Goal: Obtain resource: Obtain resource

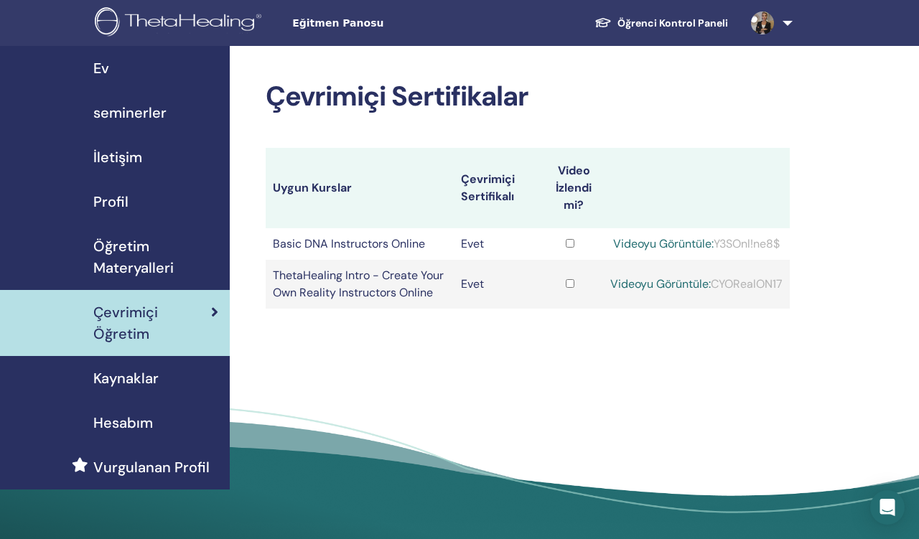
scroll to position [1, 0]
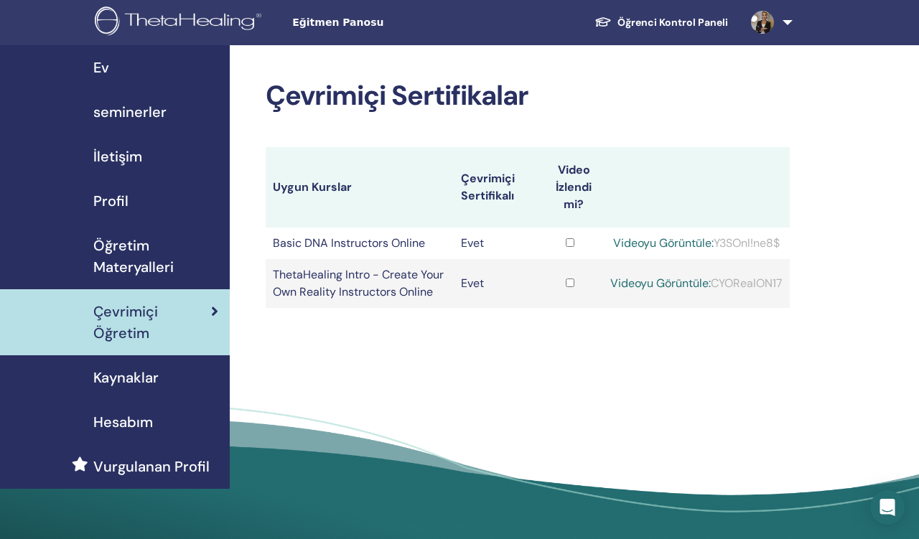
click at [507, 243] on td "Evet" at bounding box center [495, 244] width 83 height 32
click at [127, 381] on span "Kaynaklar" at bounding box center [125, 378] width 65 height 22
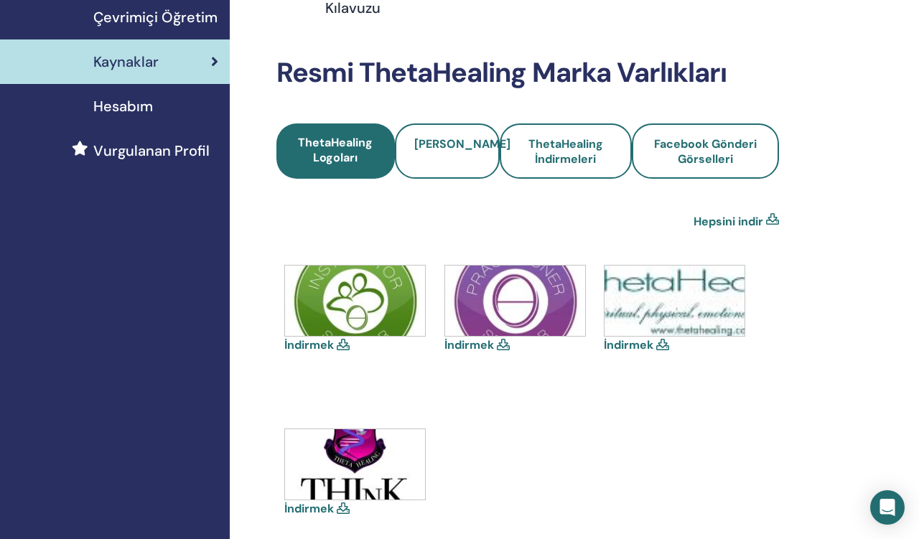
scroll to position [296, 0]
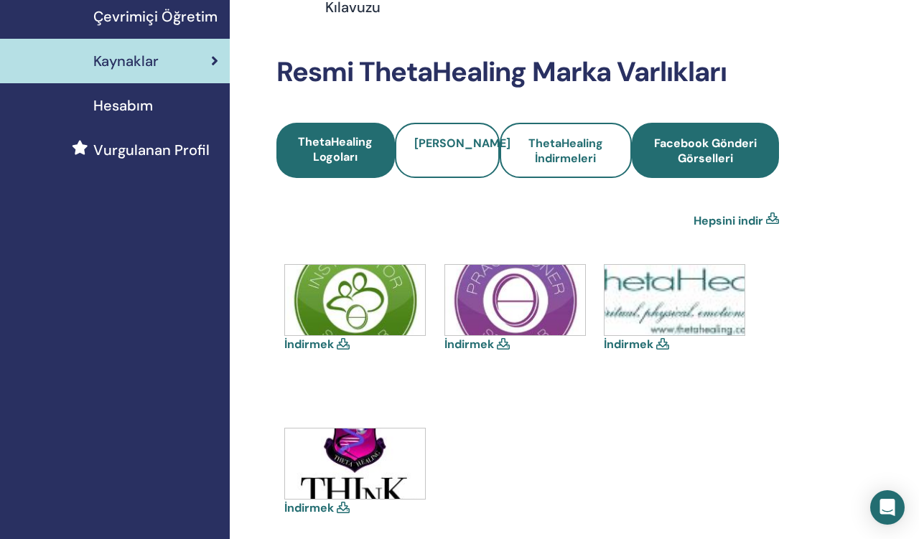
click at [670, 157] on span "Facebook Gönderi Görselleri" at bounding box center [705, 151] width 108 height 30
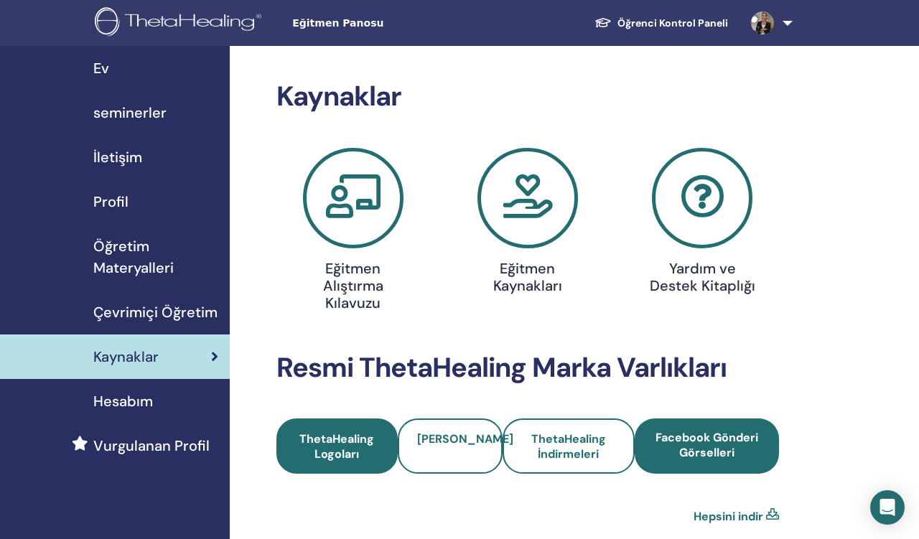
click at [360, 441] on span "ThetaHealing Logoları" at bounding box center [337, 446] width 83 height 30
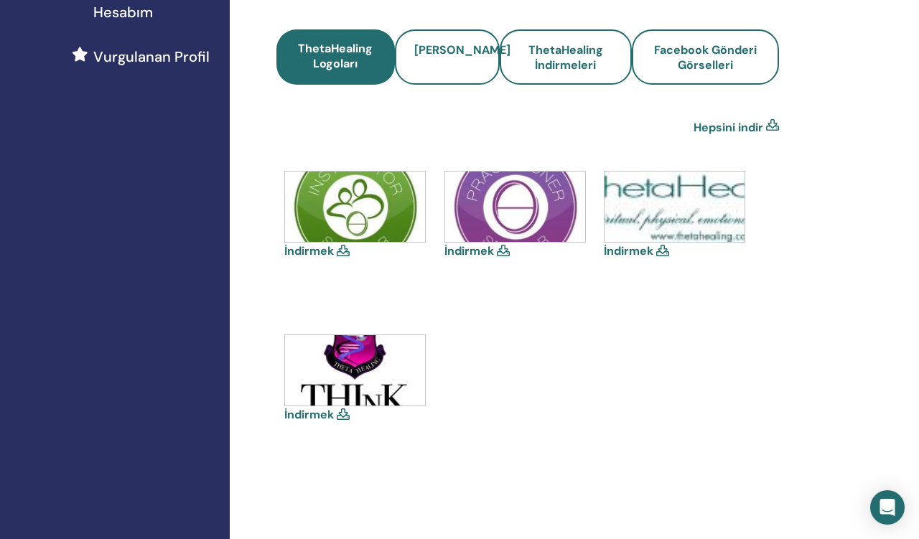
scroll to position [388, 0]
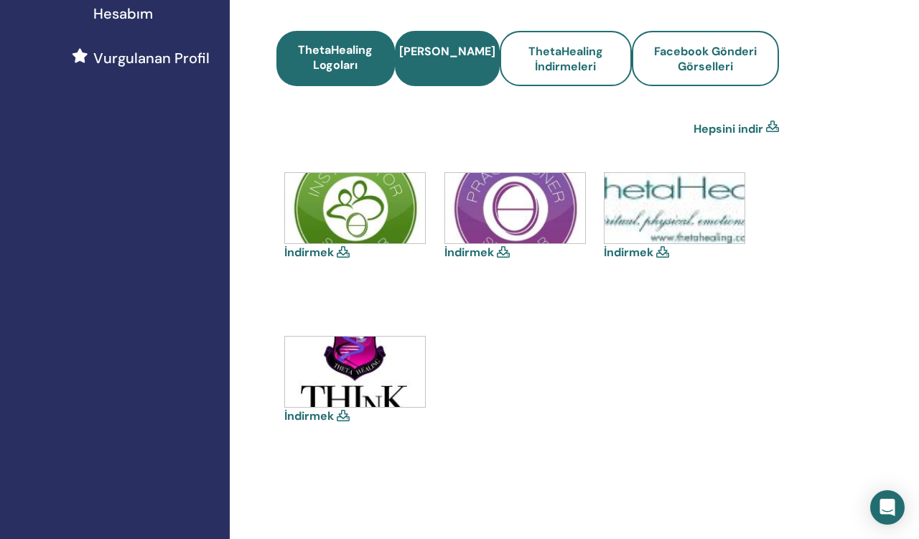
click at [459, 54] on span "[PERSON_NAME]" at bounding box center [447, 59] width 96 height 30
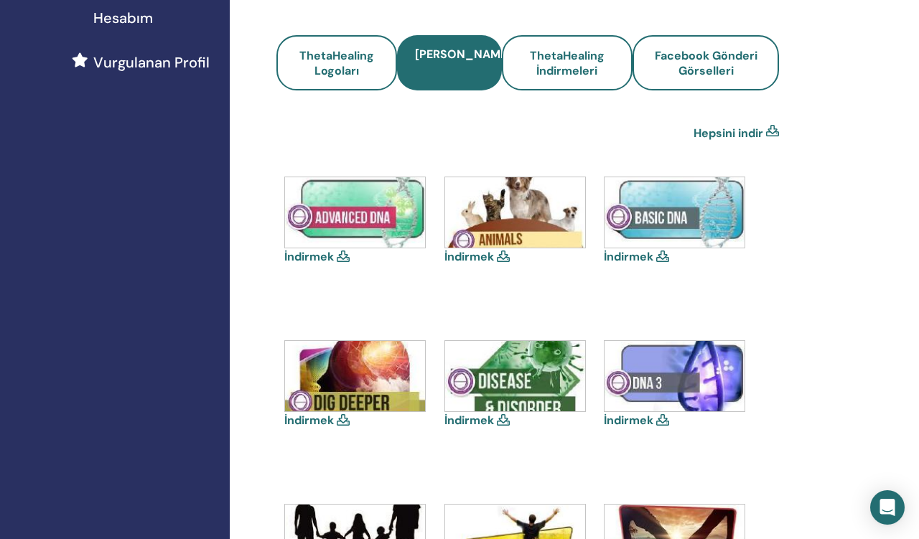
scroll to position [350, 0]
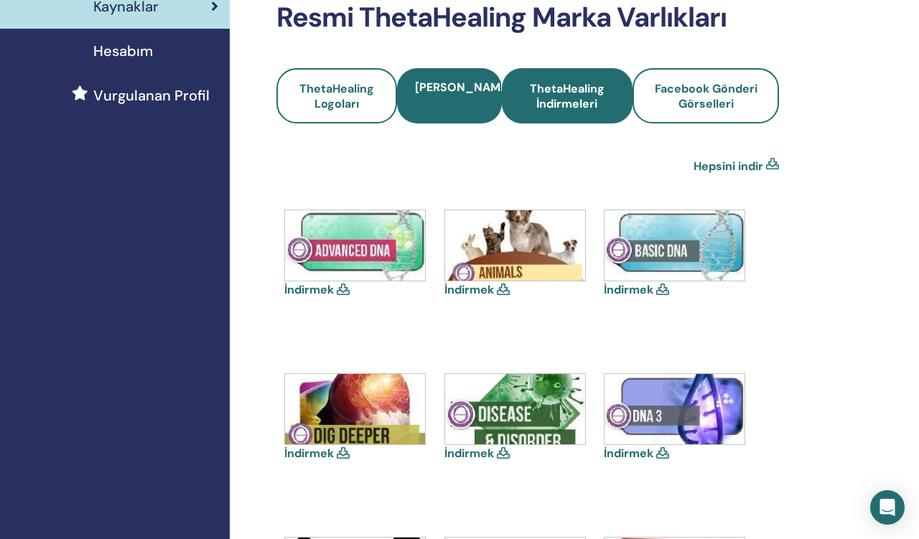
click at [582, 103] on span "ThetaHealing İndirmeleri" at bounding box center [567, 96] width 93 height 30
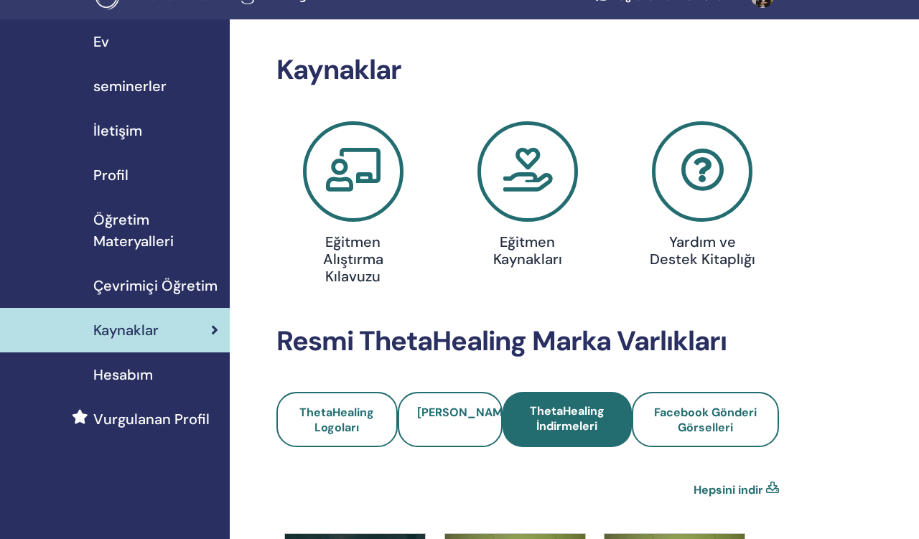
scroll to position [45, 0]
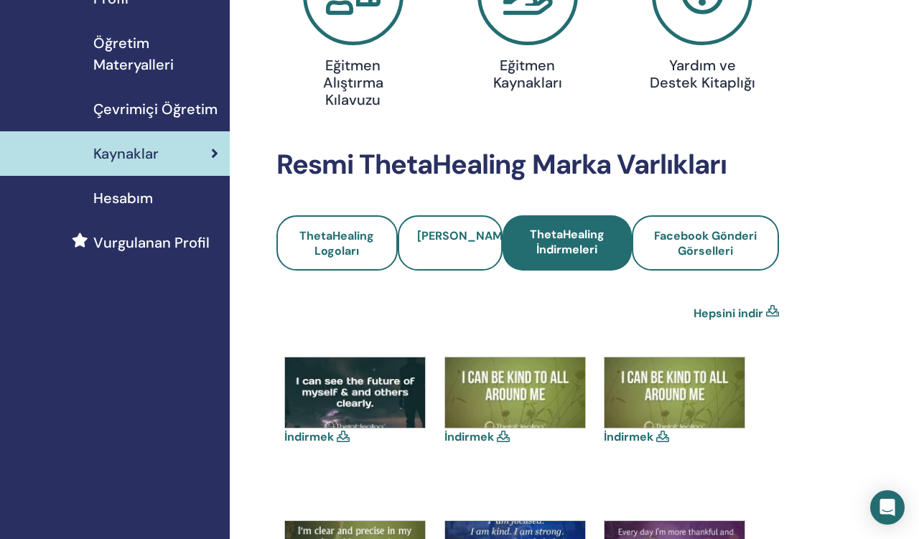
scroll to position [206, 0]
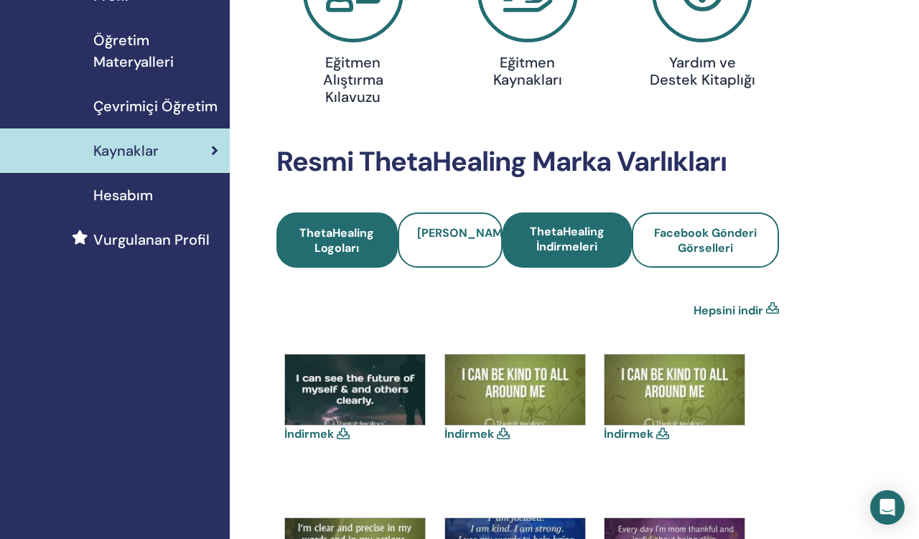
click at [365, 235] on span "ThetaHealing Logoları" at bounding box center [337, 240] width 83 height 30
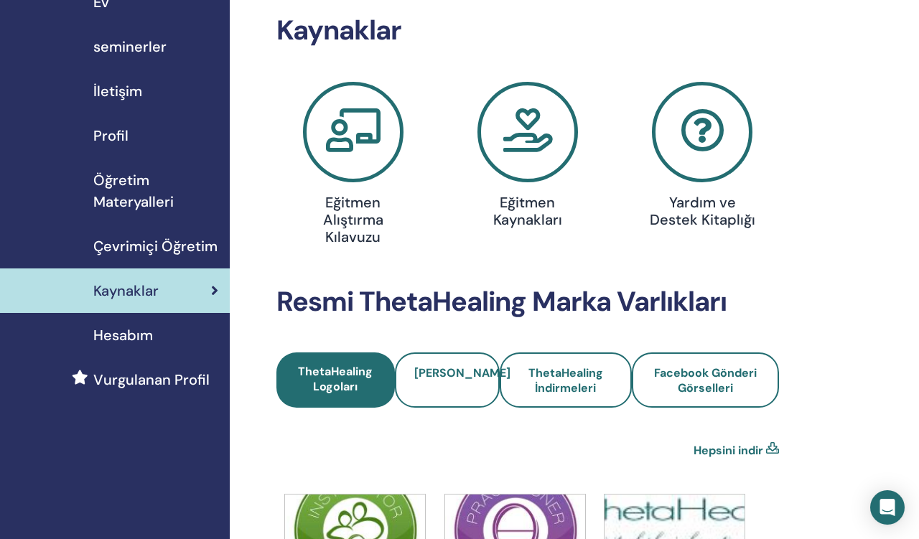
scroll to position [106, 0]
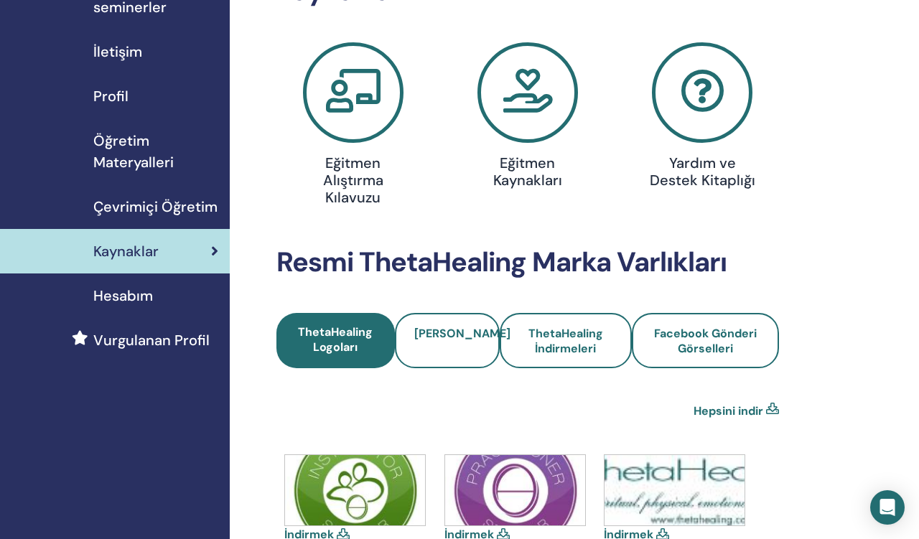
click at [360, 108] on icon at bounding box center [353, 92] width 100 height 100
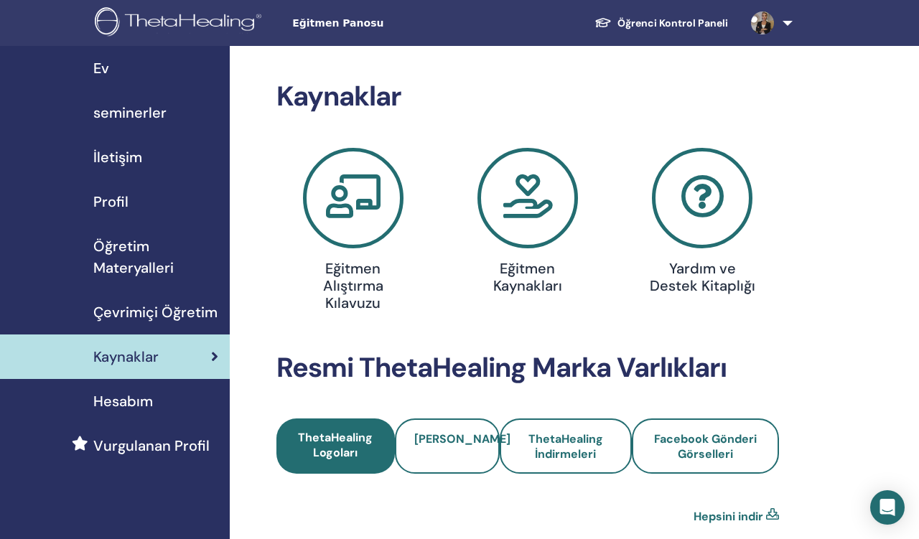
scroll to position [106, 0]
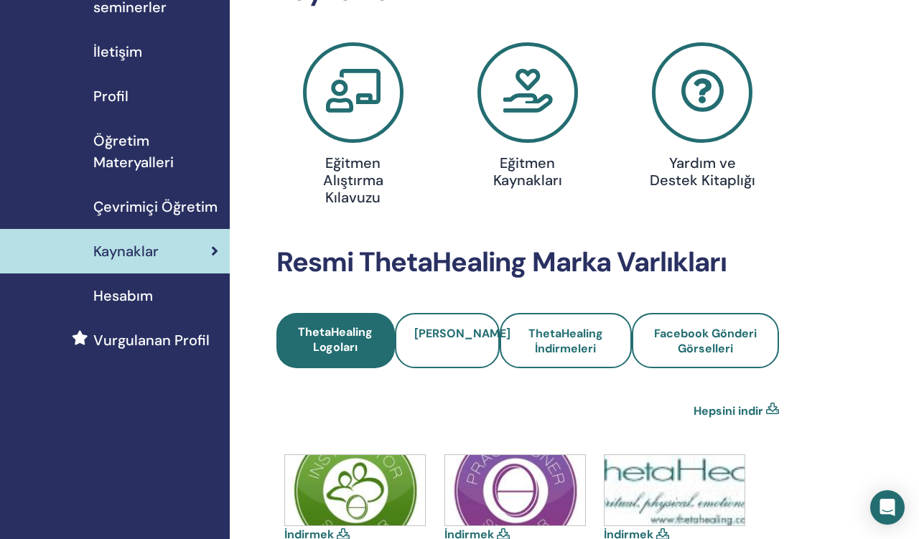
click at [518, 108] on icon at bounding box center [527, 92] width 100 height 100
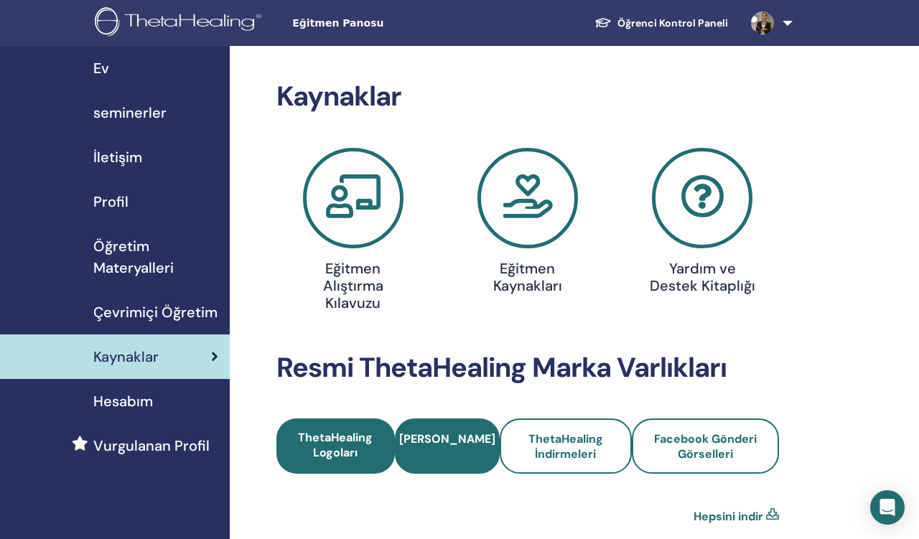
scroll to position [106, 0]
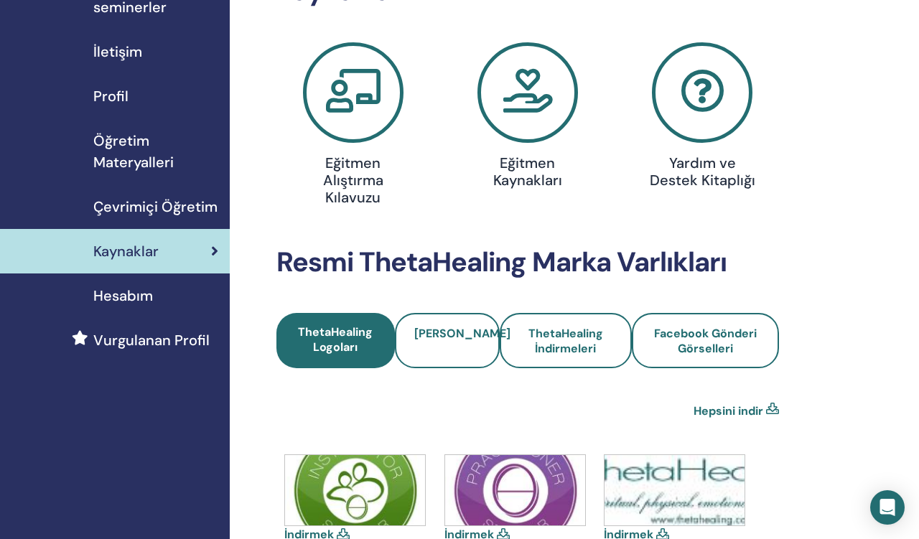
click at [691, 100] on icon at bounding box center [702, 92] width 100 height 100
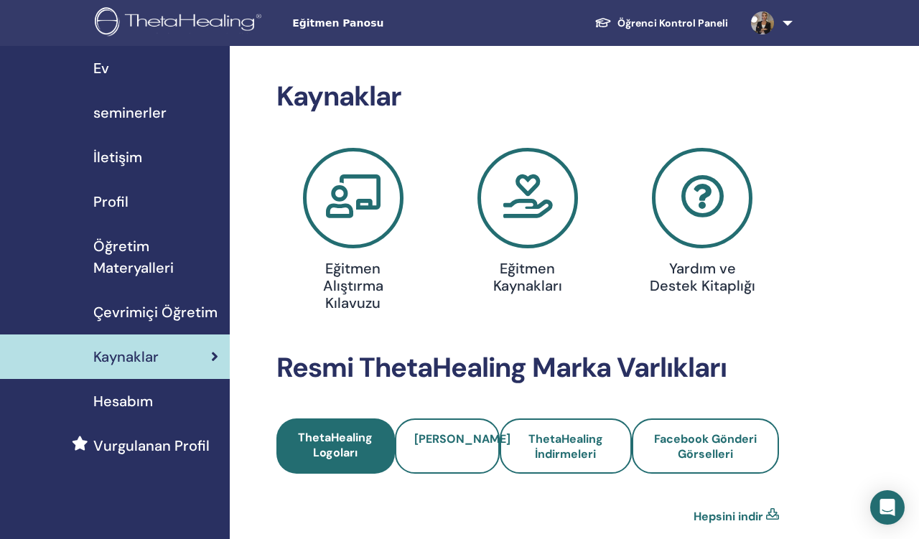
scroll to position [106, 0]
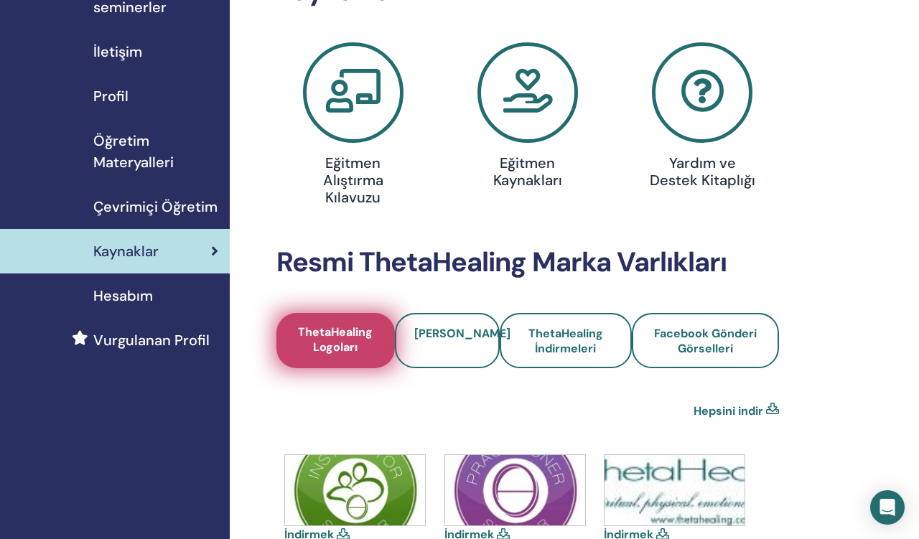
click at [332, 337] on span "ThetaHealing Logoları" at bounding box center [335, 340] width 83 height 33
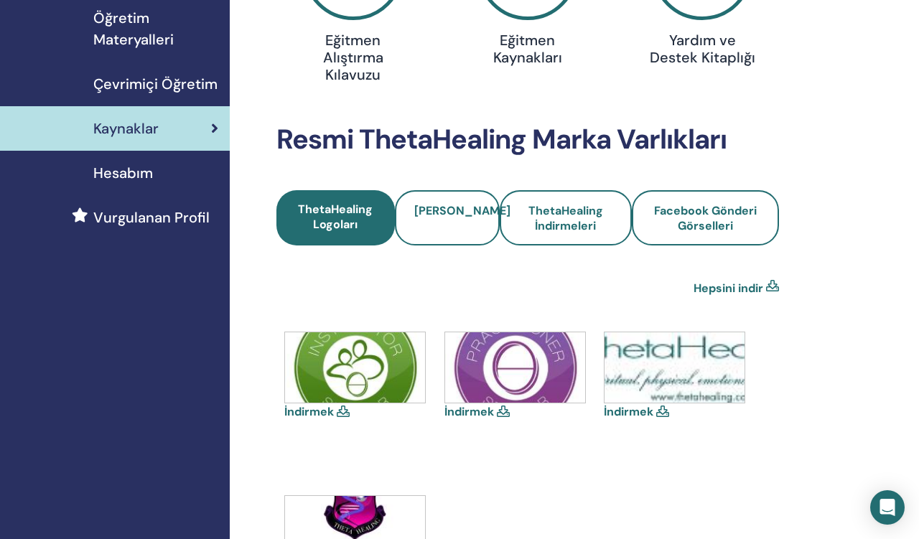
scroll to position [239, 0]
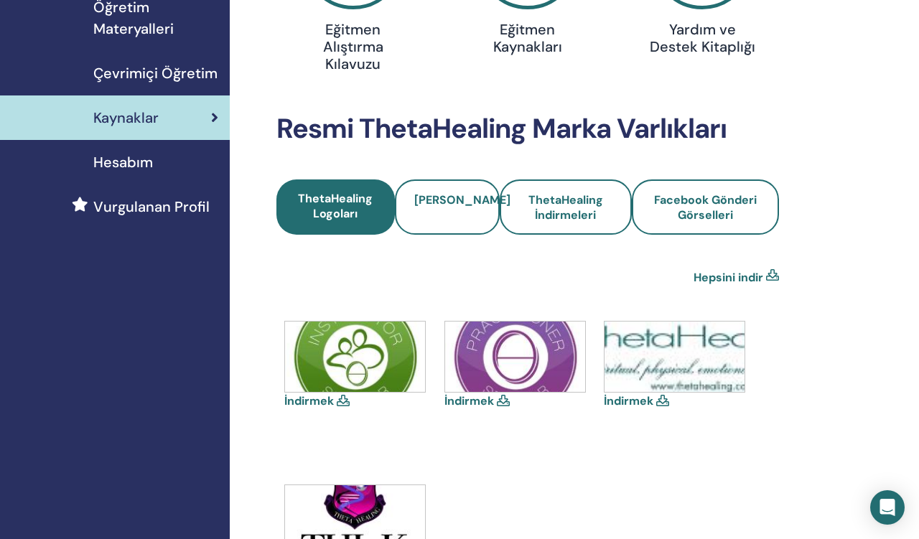
click at [740, 274] on link "Hepsini indir" at bounding box center [728, 277] width 70 height 17
click at [450, 199] on span "[PERSON_NAME]" at bounding box center [447, 207] width 96 height 30
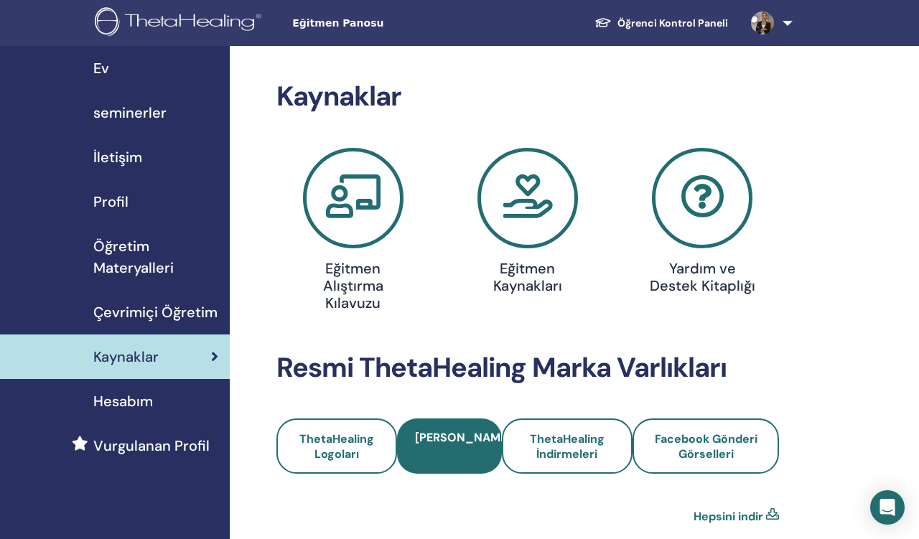
click at [744, 510] on link "Hepsini indir" at bounding box center [728, 516] width 70 height 17
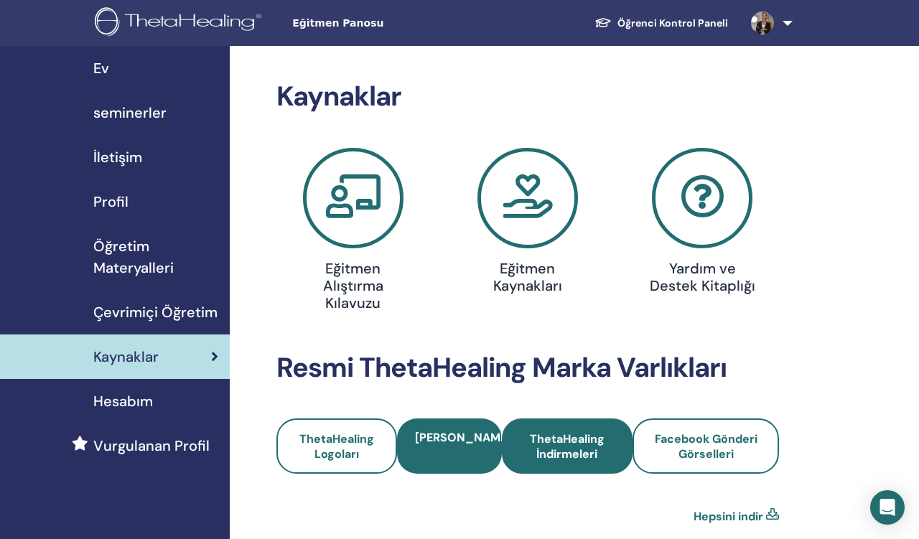
click at [579, 451] on span "ThetaHealing İndirmeleri" at bounding box center [567, 446] width 93 height 30
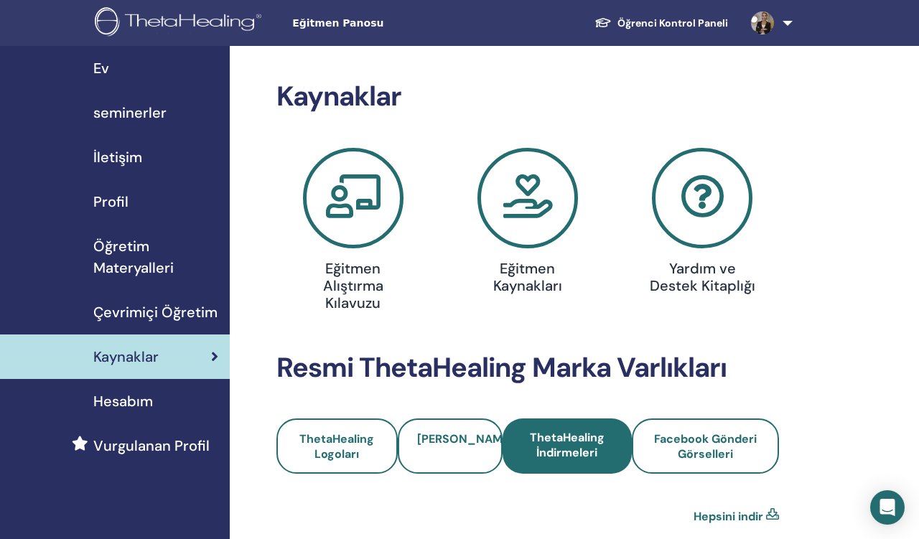
click at [743, 515] on link "Hepsini indir" at bounding box center [728, 516] width 70 height 17
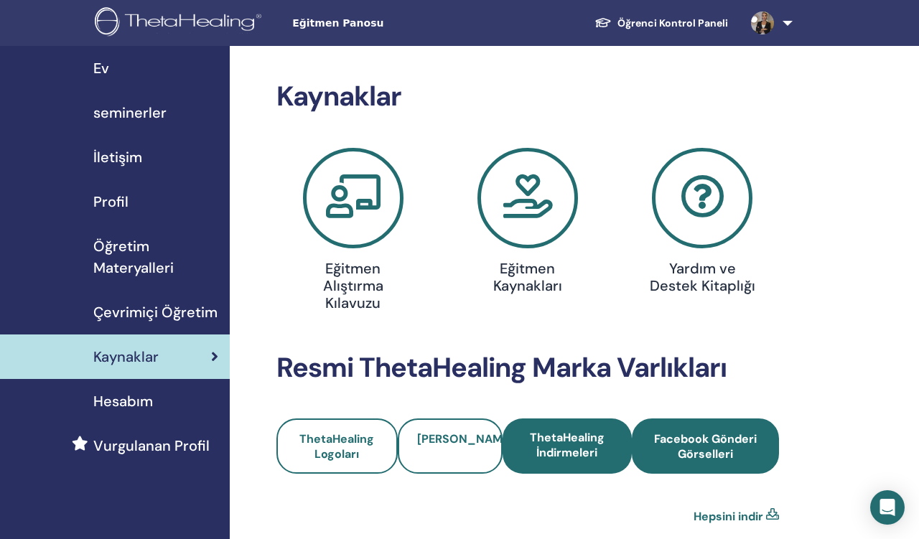
click at [686, 443] on span "Facebook Gönderi Görselleri" at bounding box center [705, 446] width 108 height 30
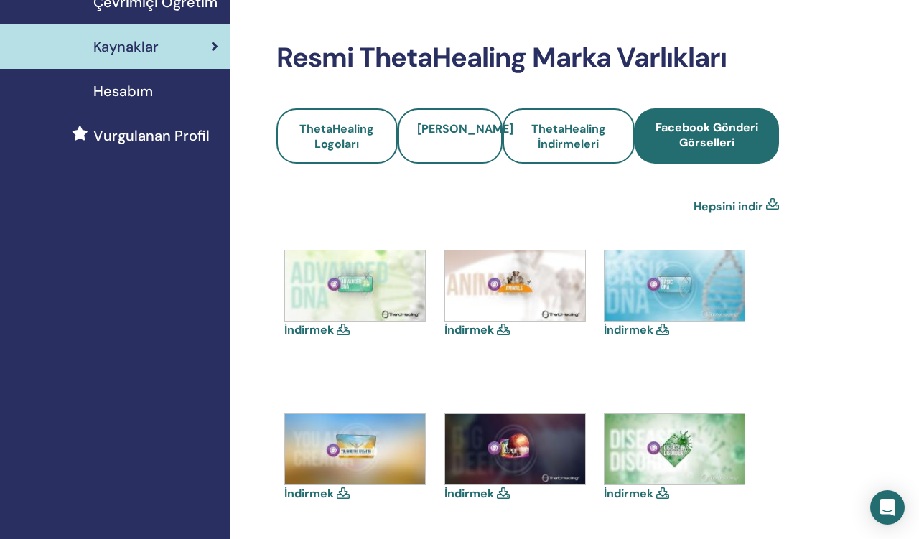
scroll to position [309, 0]
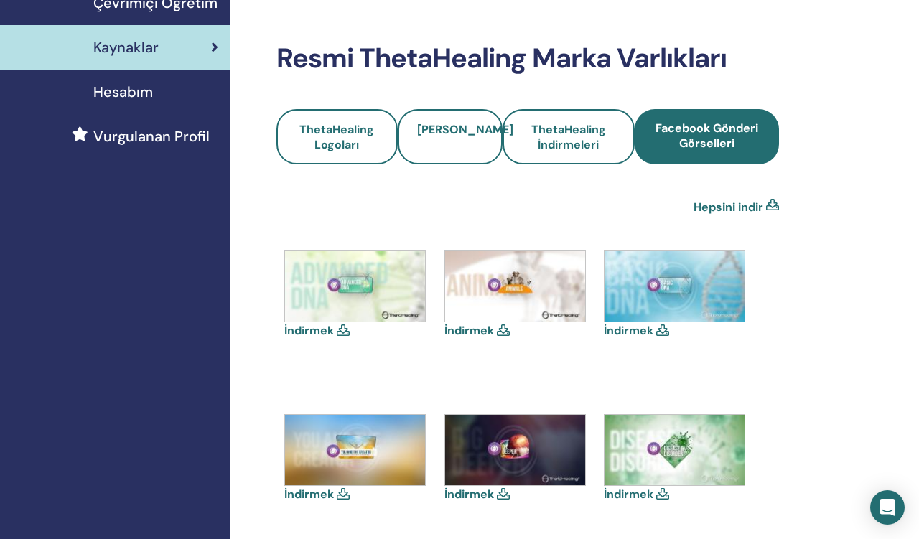
click at [741, 206] on link "Hepsini indir" at bounding box center [728, 207] width 70 height 17
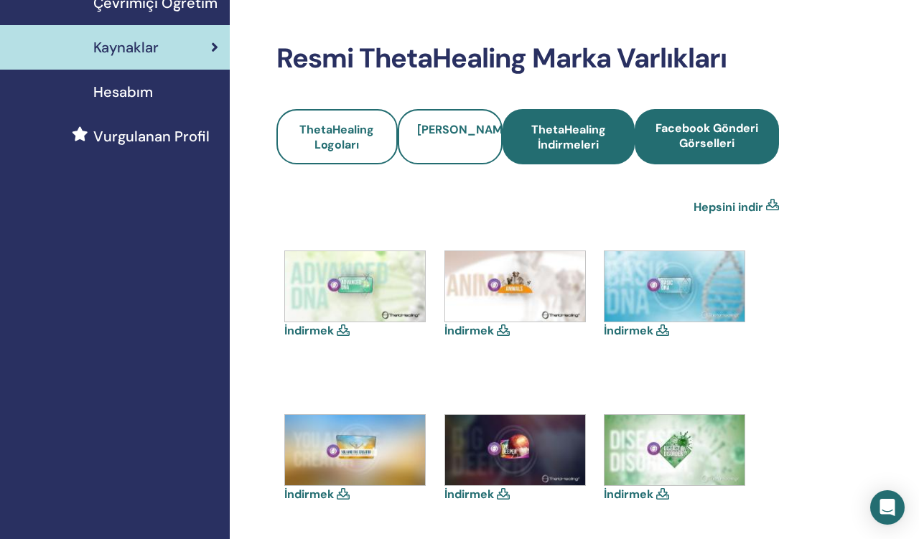
click at [569, 137] on span "ThetaHealing İndirmeleri" at bounding box center [568, 137] width 93 height 30
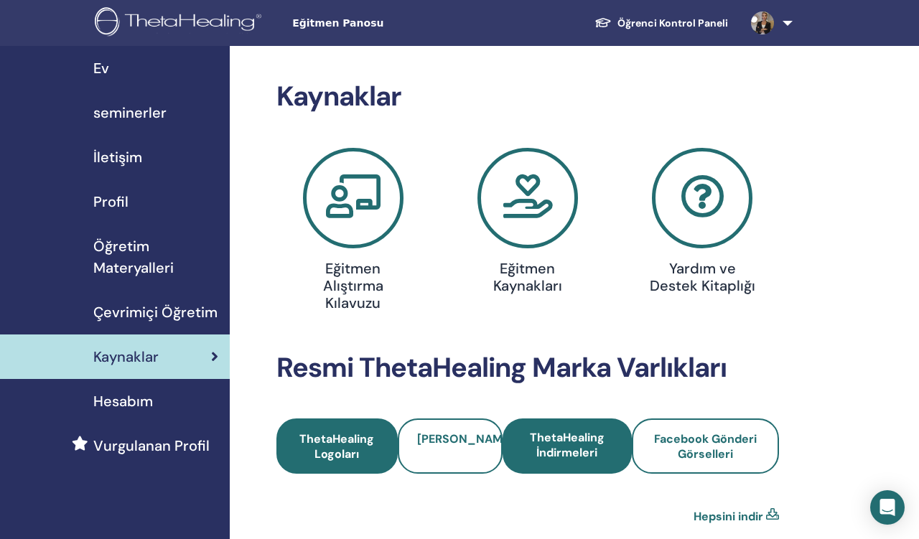
click at [329, 430] on link "ThetaHealing Logoları" at bounding box center [336, 445] width 121 height 55
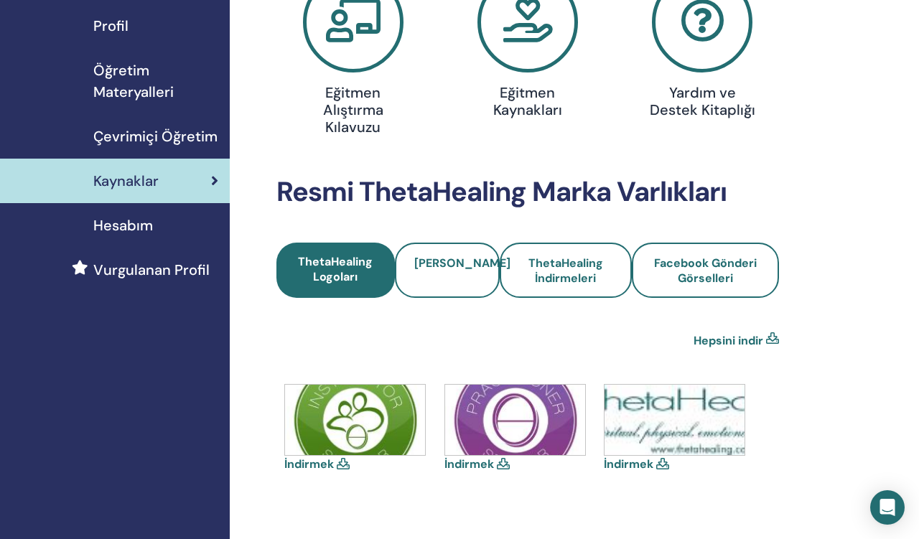
scroll to position [175, 0]
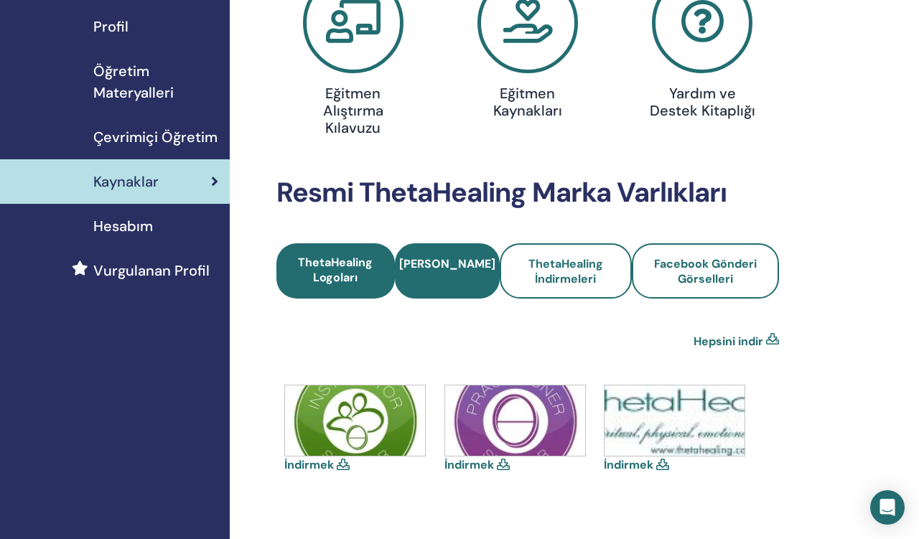
click at [432, 276] on span "[PERSON_NAME]" at bounding box center [447, 271] width 96 height 30
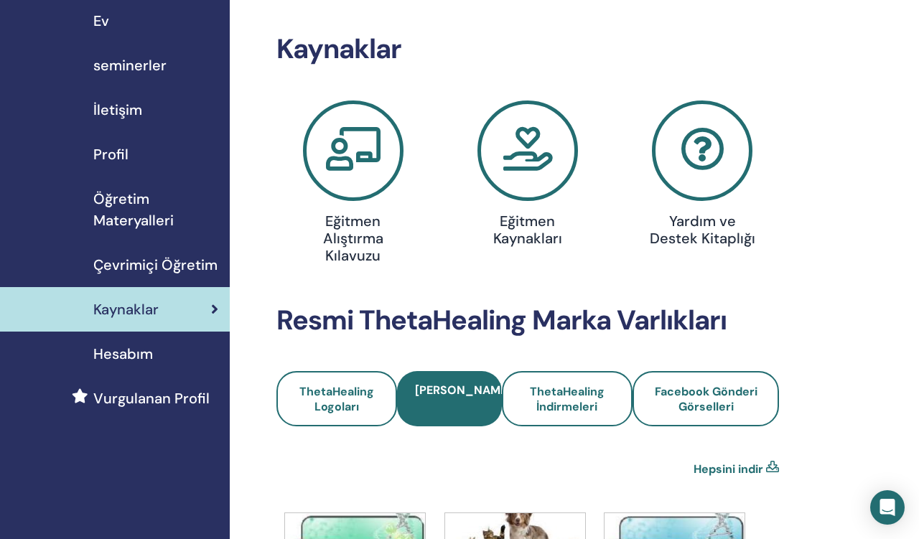
scroll to position [45, 0]
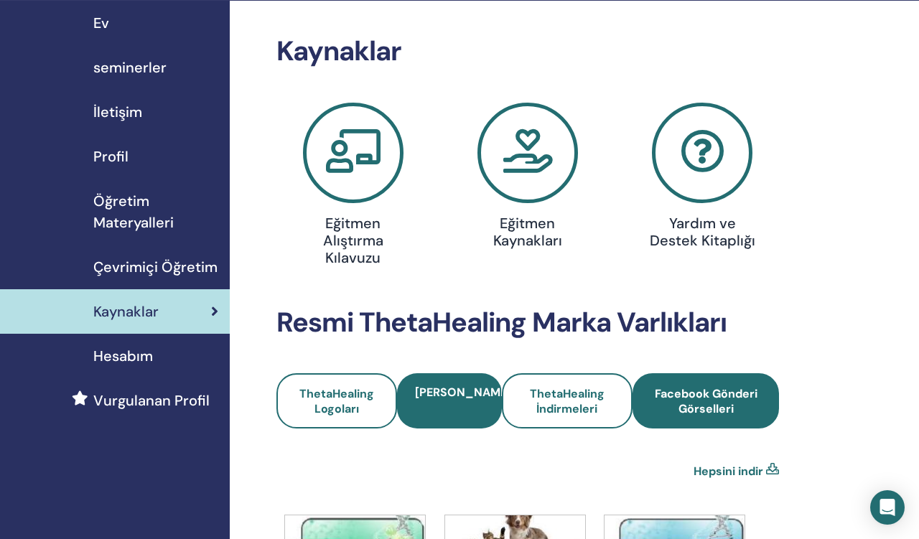
click at [708, 387] on span "Facebook Gönderi Görselleri" at bounding box center [706, 401] width 108 height 30
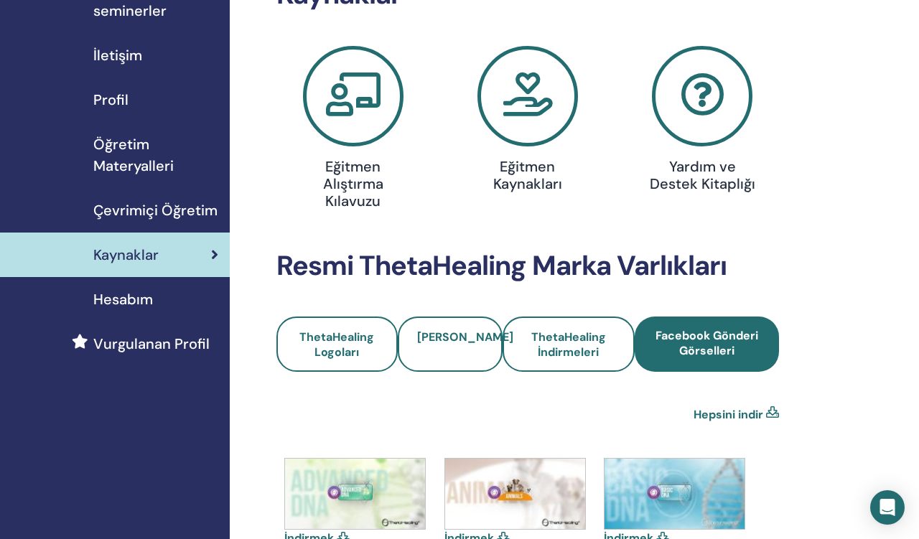
scroll to position [101, 0]
click at [176, 342] on span "Vurgulanan Profil" at bounding box center [151, 345] width 116 height 22
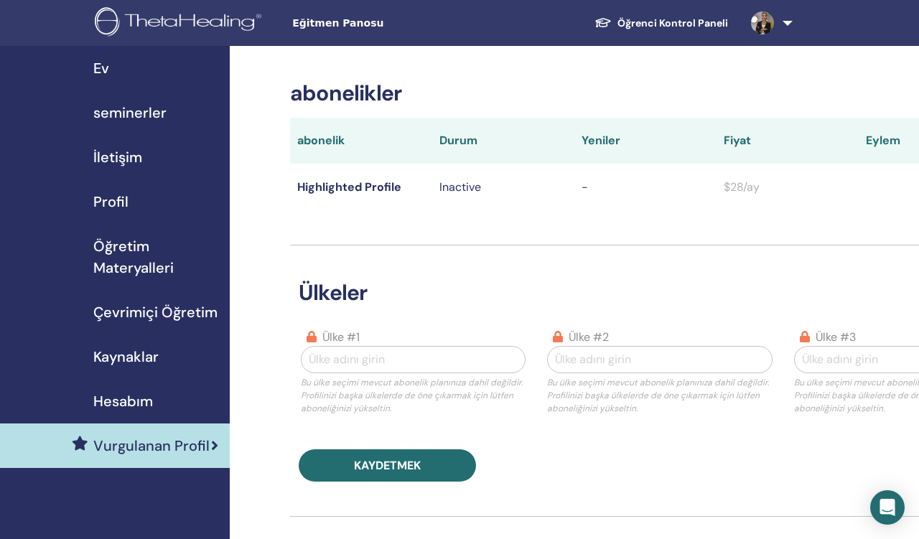
click at [433, 276] on div "ülkeler ülke #1 Ülke adını girin Bu ülke seçimi mevcut abonelik planınıza dahil…" at bounding box center [659, 363] width 739 height 236
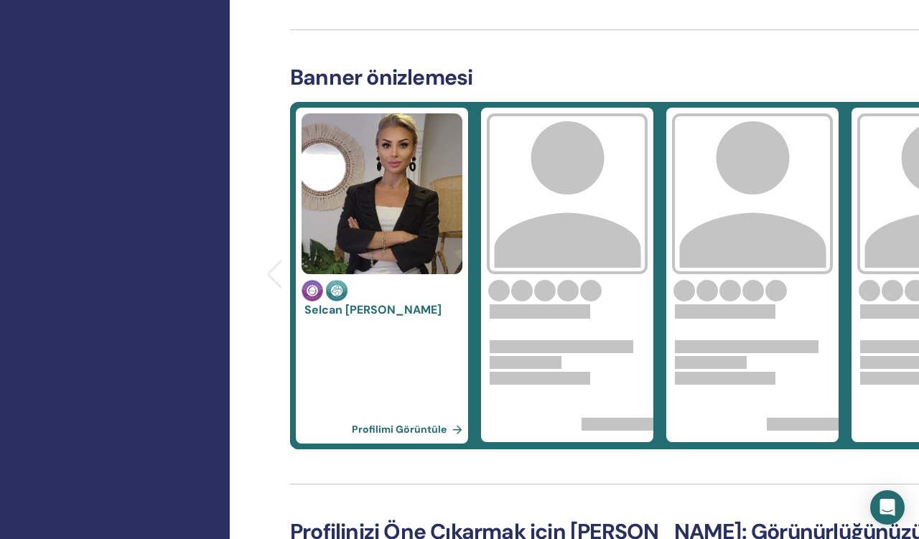
scroll to position [497, 0]
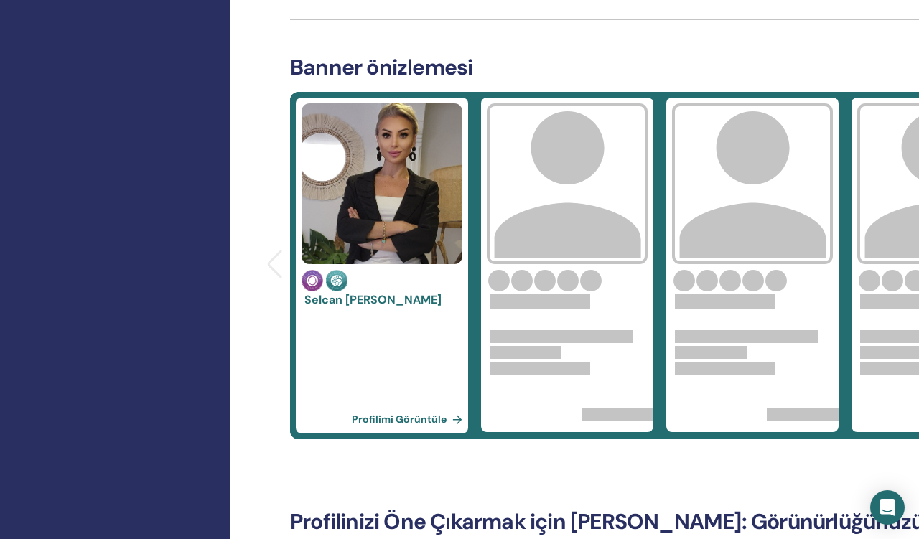
click at [424, 422] on link "Profilimi Görüntüle" at bounding box center [410, 419] width 116 height 29
